Goal: Navigation & Orientation: Find specific page/section

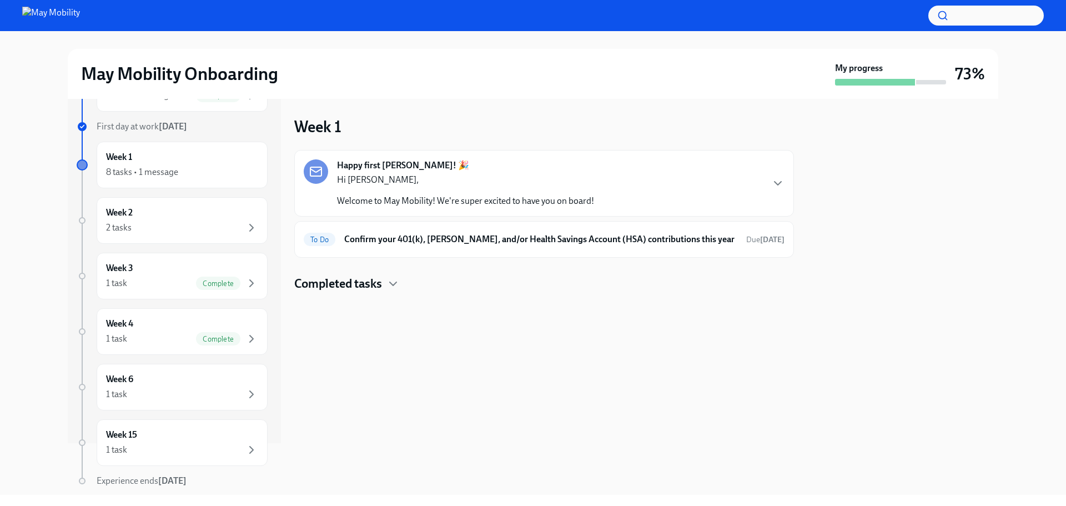
scroll to position [88, 0]
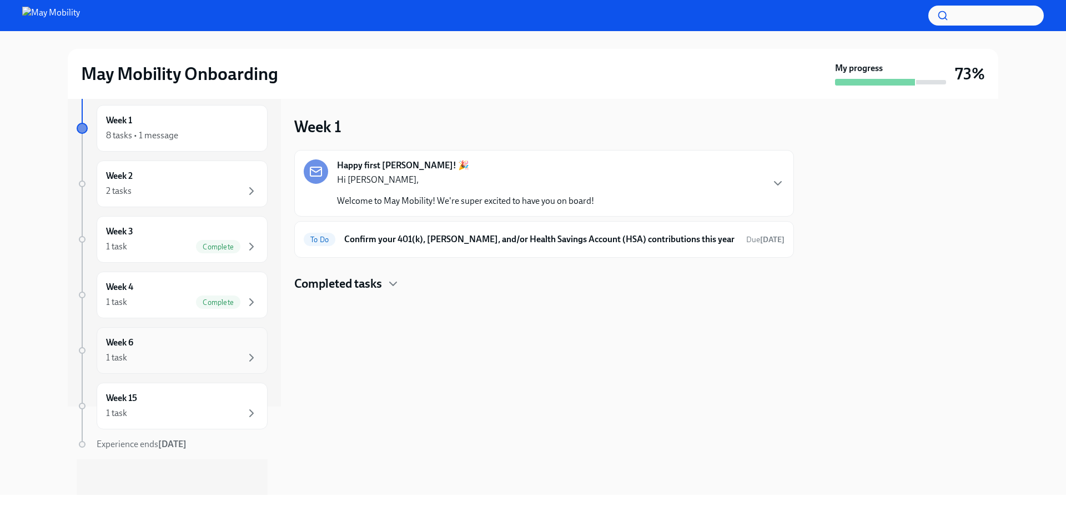
click at [225, 349] on div "Week 6 1 task" at bounding box center [182, 350] width 152 height 28
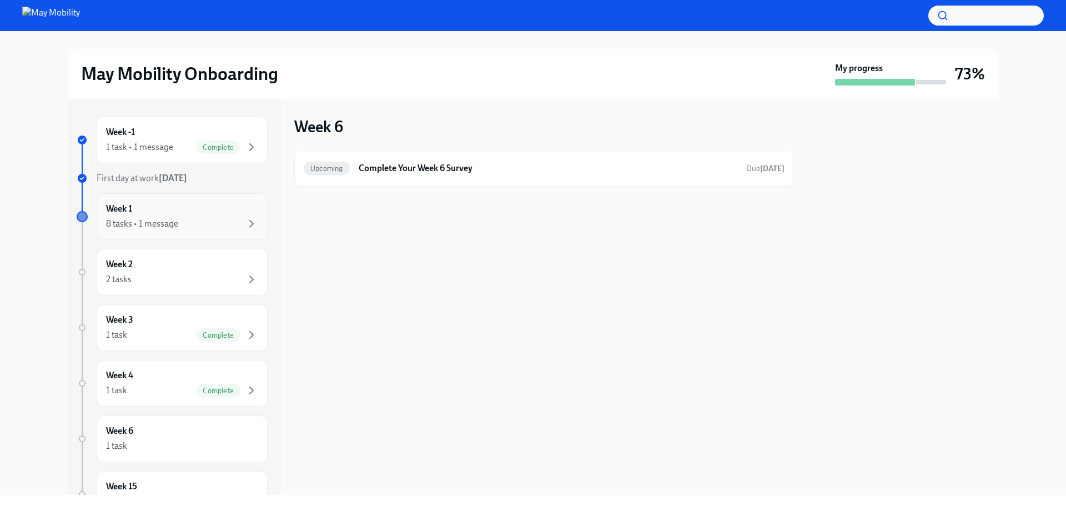
click at [200, 228] on div "8 tasks • 1 message" at bounding box center [182, 223] width 152 height 13
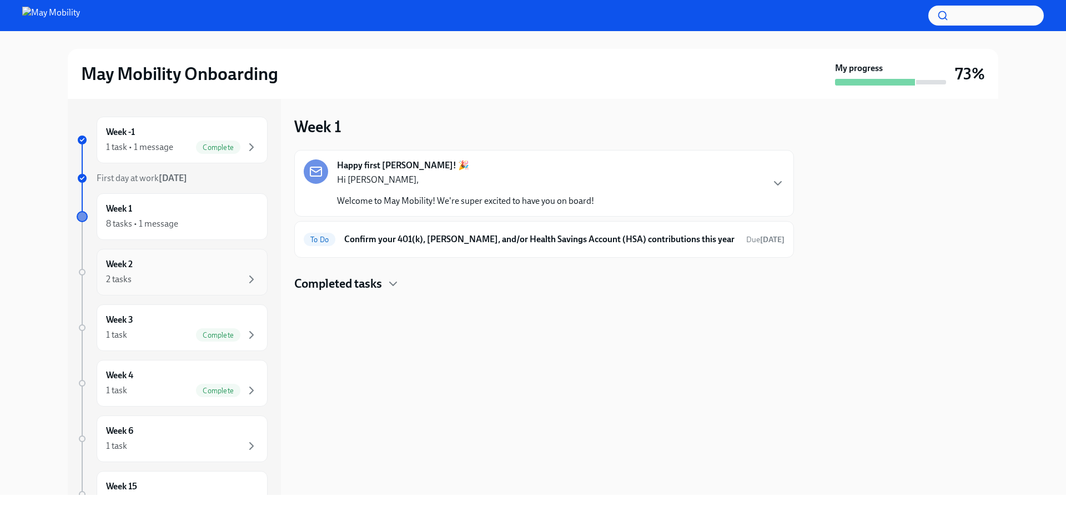
click at [209, 272] on div "Week 2 2 tasks" at bounding box center [182, 272] width 152 height 28
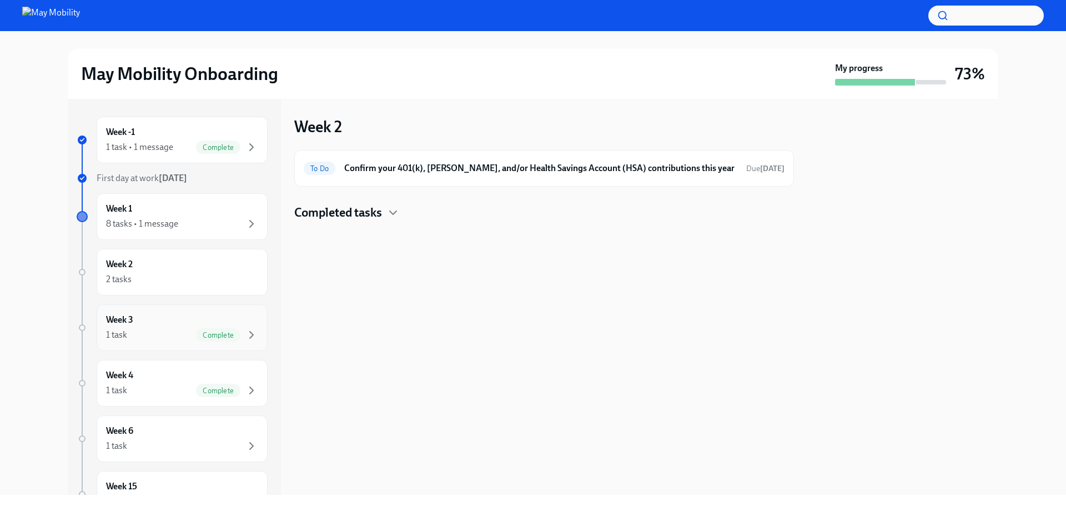
click at [205, 323] on div "Week 3 1 task Complete" at bounding box center [182, 328] width 152 height 28
